Goal: Book appointment/travel/reservation

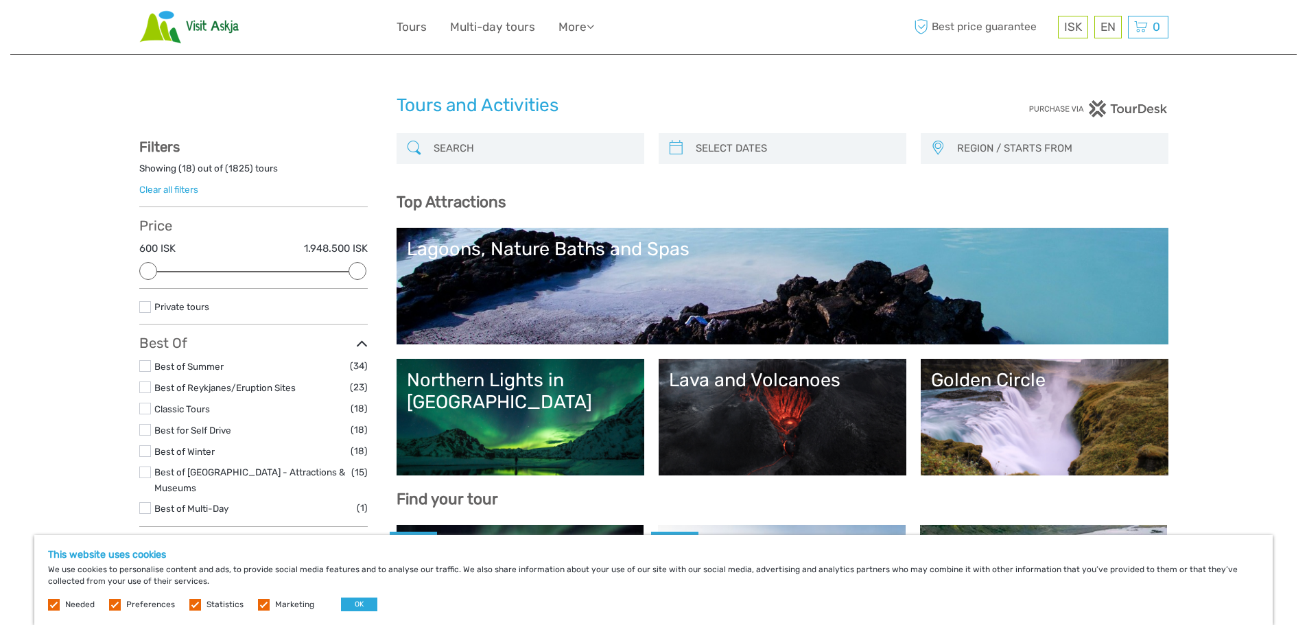
select select
type input "[DATE]"
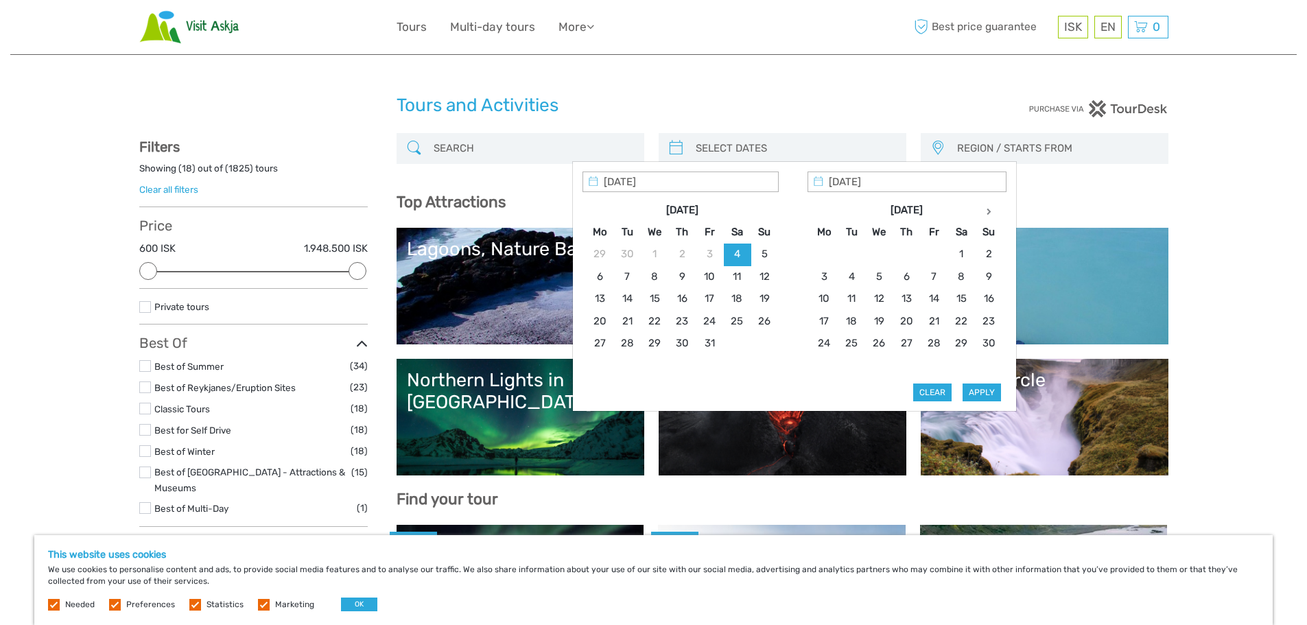
click at [749, 153] on input "search" at bounding box center [794, 149] width 209 height 24
click at [989, 204] on th at bounding box center [988, 210] width 27 height 22
type input "[DATE]"
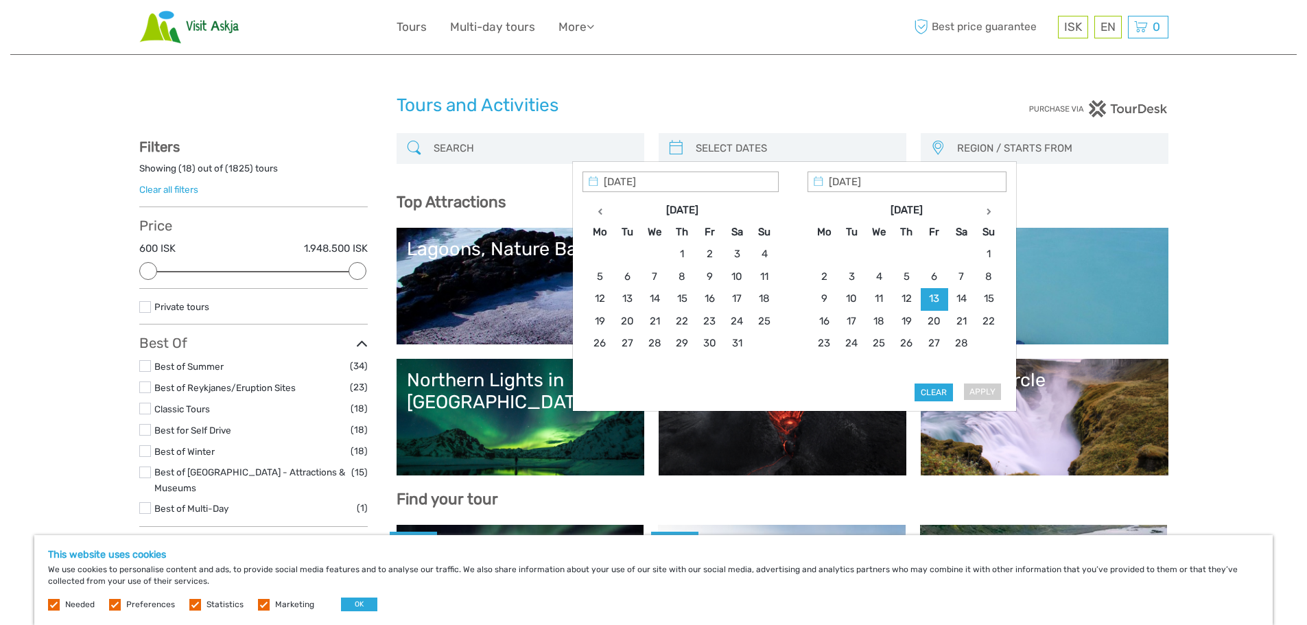
type input "[DATE]"
click at [987, 394] on div "Apply Clear" at bounding box center [795, 287] width 424 height 231
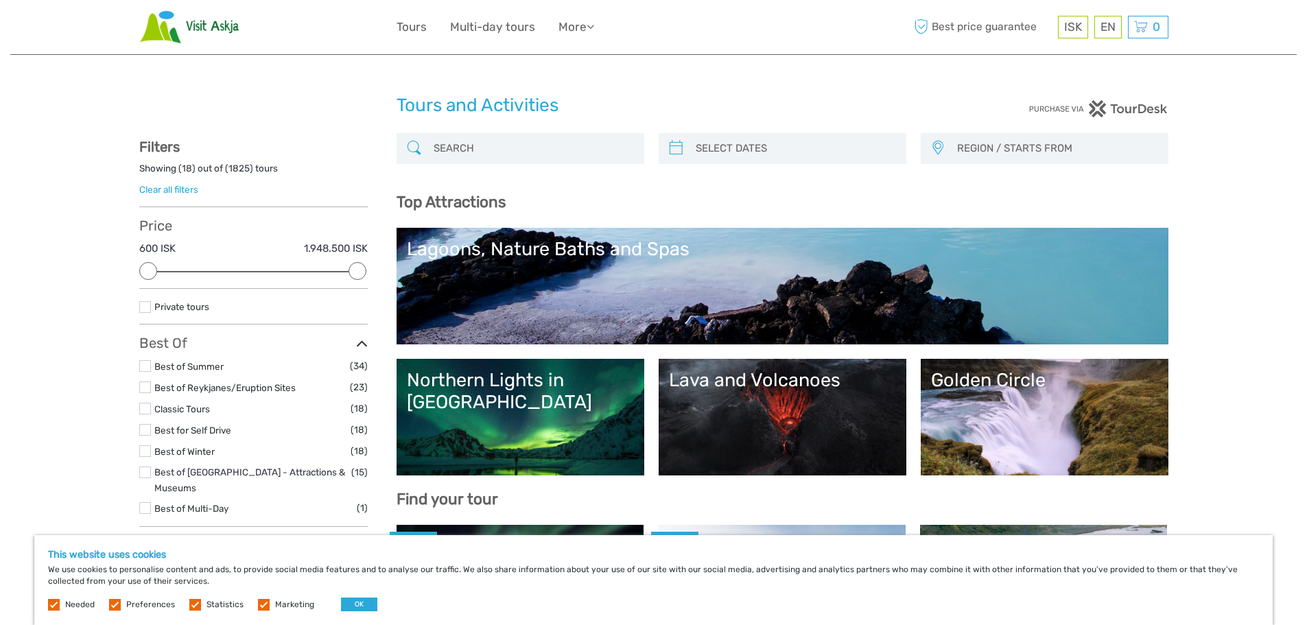
type input "[DATE]"
click at [738, 150] on input "search" at bounding box center [794, 149] width 209 height 24
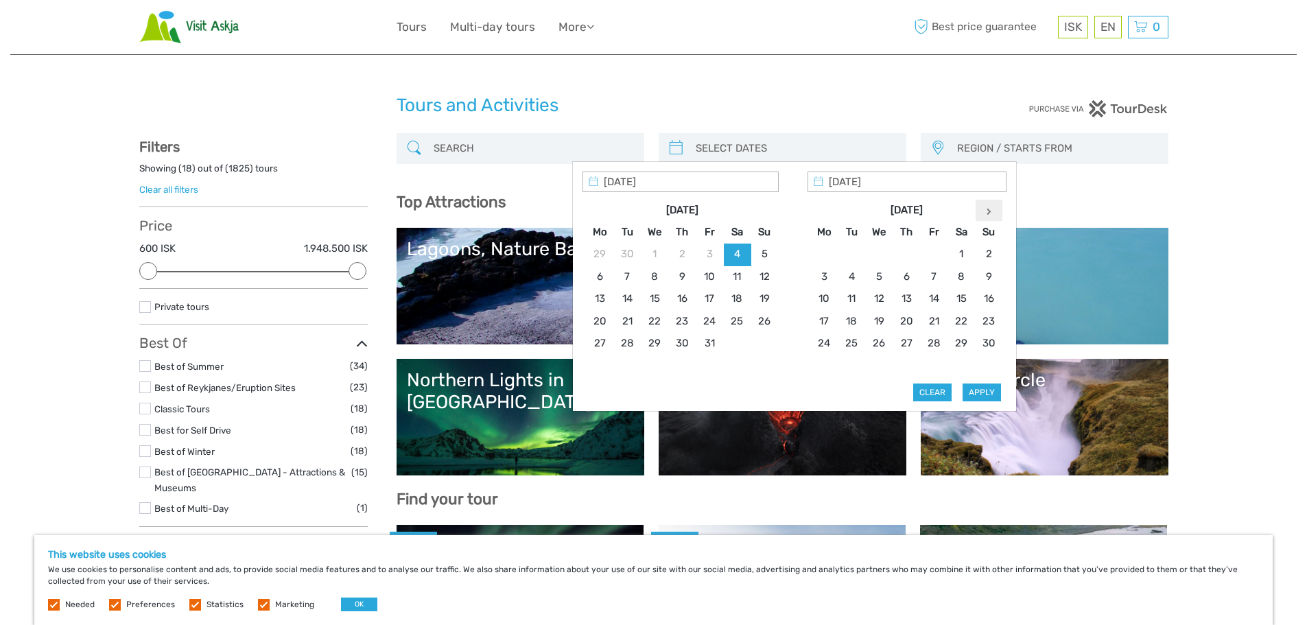
click at [990, 208] on icon at bounding box center [989, 211] width 5 height 7
type input "[DATE]"
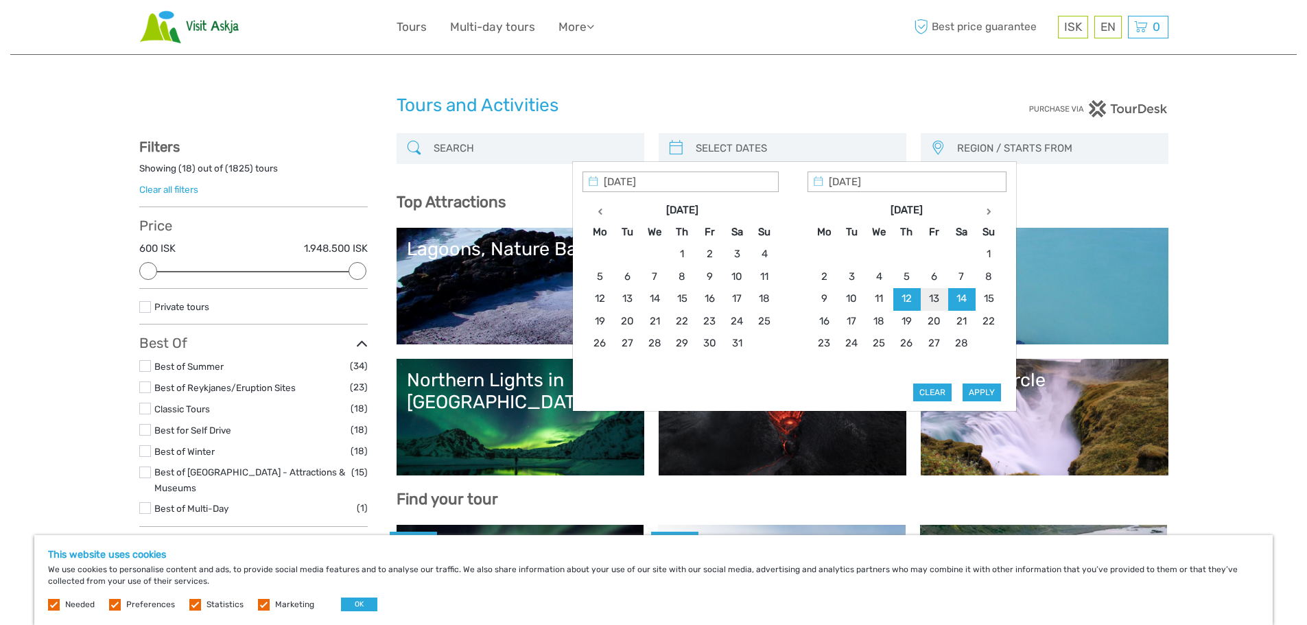
type input "[DATE]"
click at [984, 396] on button "Apply" at bounding box center [982, 393] width 38 height 18
type input "[DATE] - [DATE]"
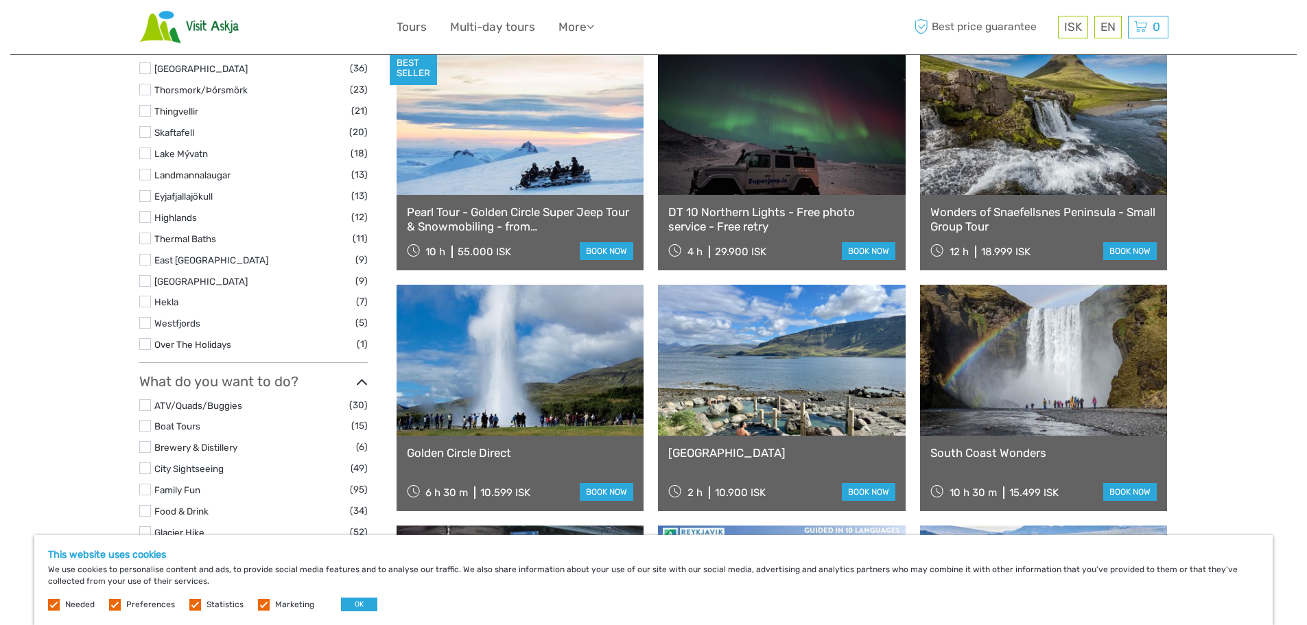
scroll to position [892, 0]
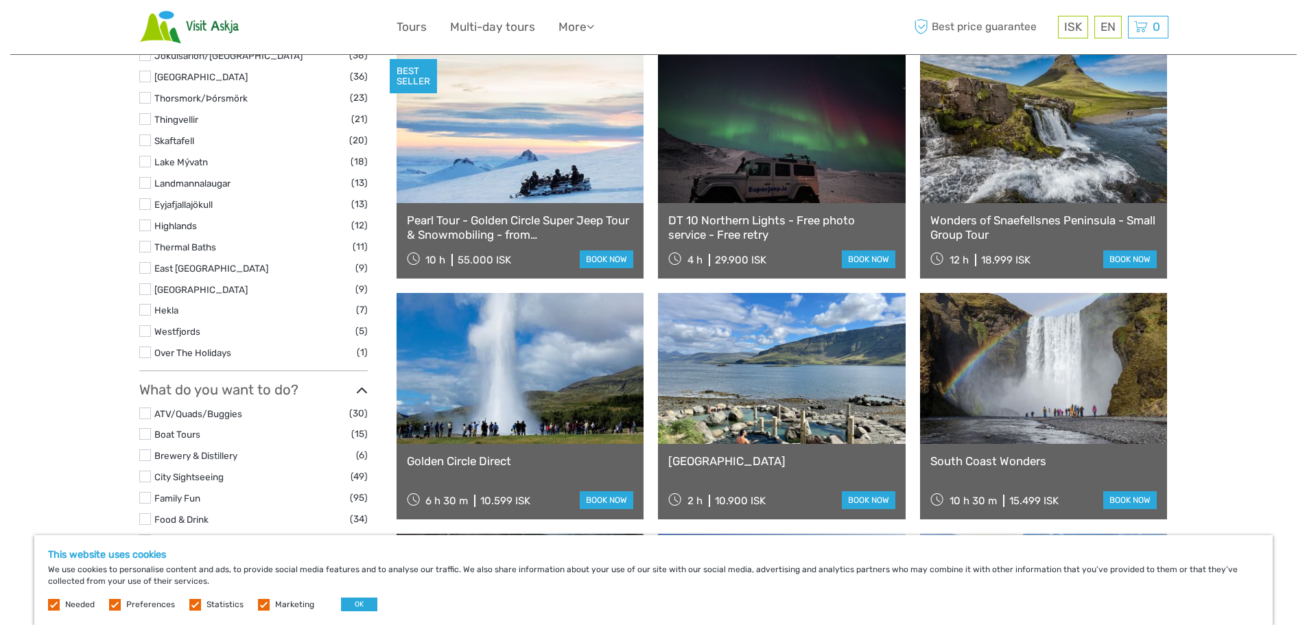
click at [143, 304] on label at bounding box center [145, 310] width 12 height 12
click at [0, 0] on input "checkbox" at bounding box center [0, 0] width 0 height 0
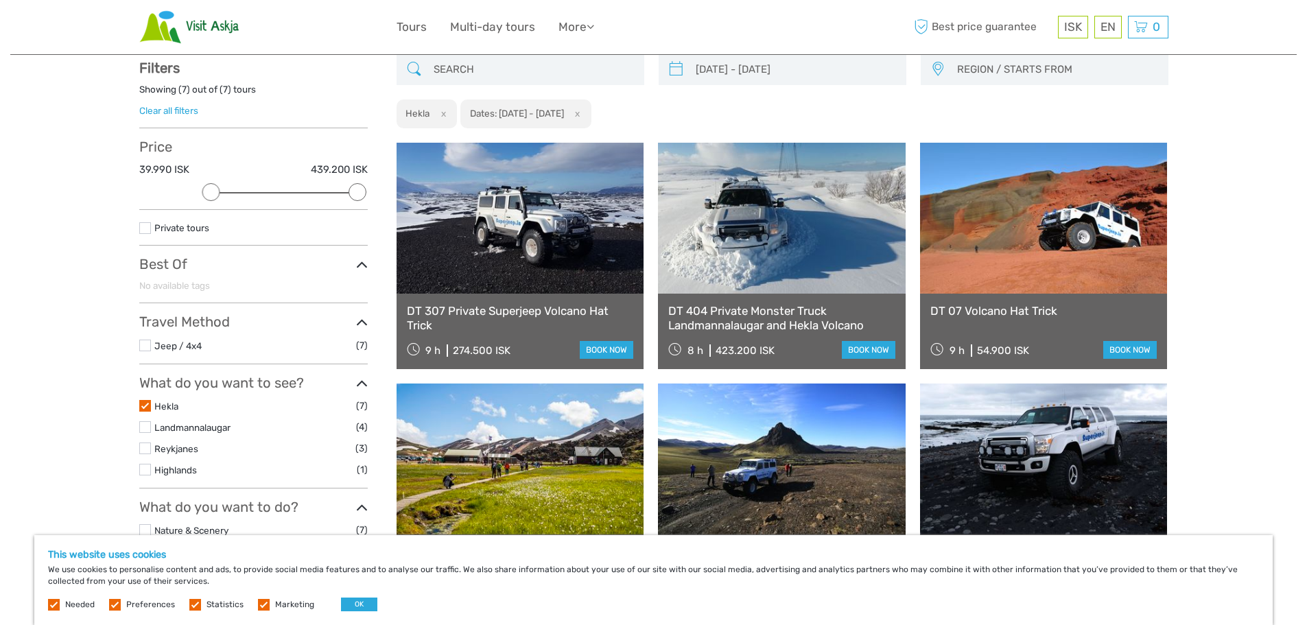
scroll to position [78, 0]
click at [764, 270] on link at bounding box center [782, 218] width 248 height 151
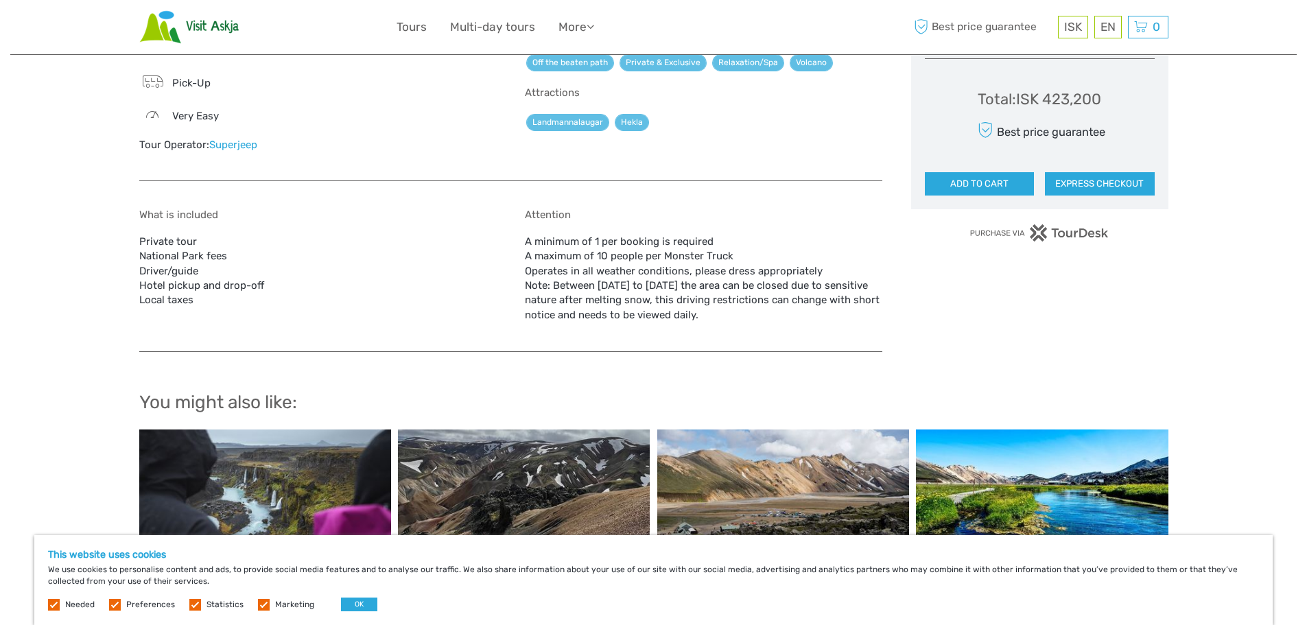
scroll to position [799, 0]
